Goal: Information Seeking & Learning: Learn about a topic

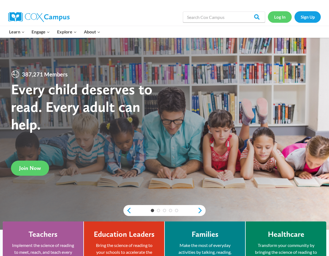
click at [285, 17] on link "Log In" at bounding box center [280, 16] width 24 height 11
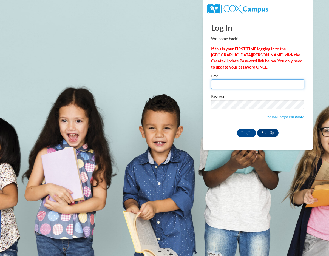
click at [248, 85] on input "Email" at bounding box center [257, 83] width 93 height 9
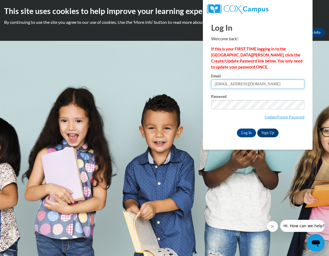
type input "samantha.burd2@gmail.com"
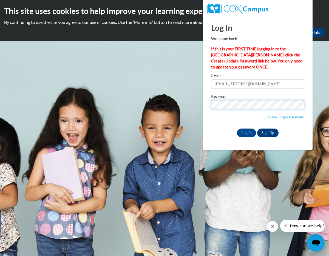
click at [237, 128] on input "Log In" at bounding box center [246, 132] width 19 height 9
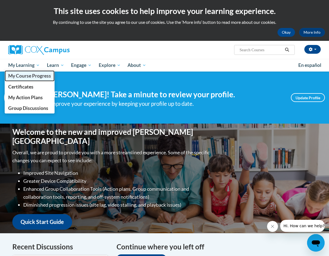
click at [35, 74] on span "My Course Progress" at bounding box center [29, 76] width 43 height 6
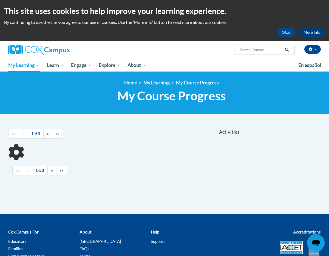
scroll to position [48, 0]
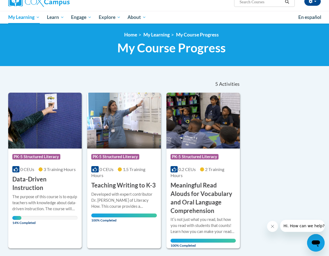
click at [33, 142] on img at bounding box center [44, 121] width 73 height 56
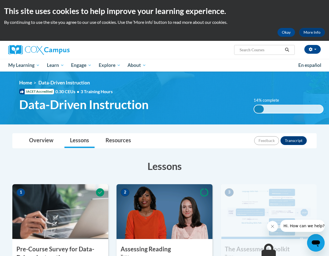
scroll to position [150, 0]
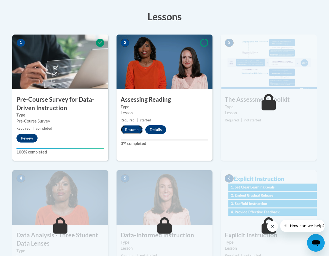
click at [136, 130] on button "Resume" at bounding box center [131, 129] width 22 height 9
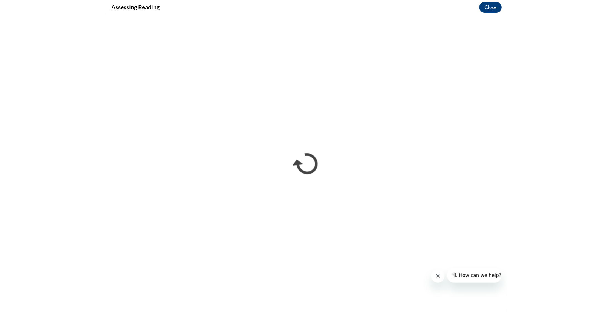
scroll to position [0, 0]
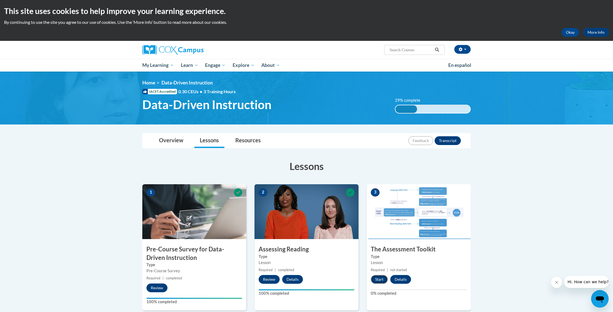
click at [377, 278] on button "Start" at bounding box center [379, 279] width 17 height 9
